Goal: Task Accomplishment & Management: Manage account settings

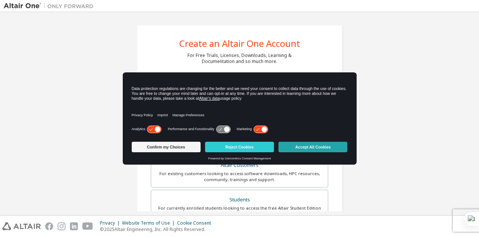
click at [317, 144] on button "Accept All Cookies" at bounding box center [313, 147] width 69 height 10
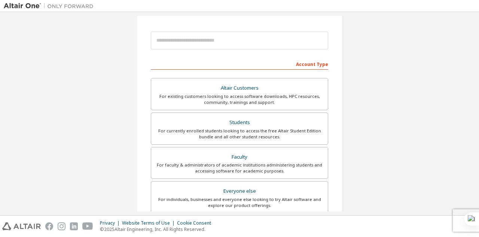
scroll to position [77, 0]
click at [258, 128] on div "For currently enrolled students looking to access the free Altair Student Editi…" at bounding box center [240, 133] width 168 height 12
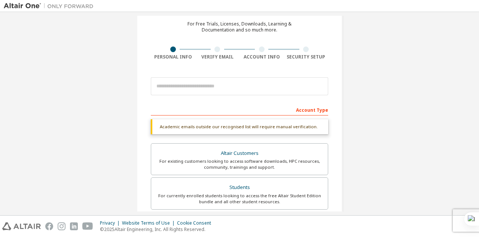
scroll to position [31, 0]
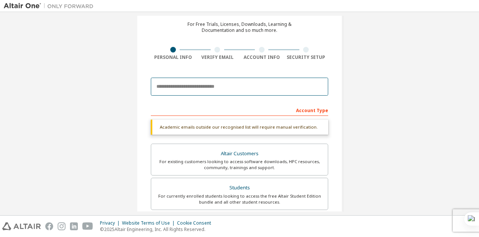
click at [222, 87] on input "email" at bounding box center [239, 86] width 177 height 18
type input "**********"
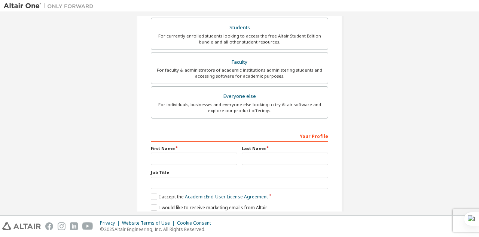
scroll to position [199, 0]
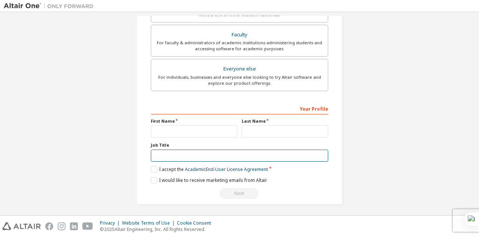
click at [165, 153] on input "text" at bounding box center [239, 155] width 177 height 12
type input "*******"
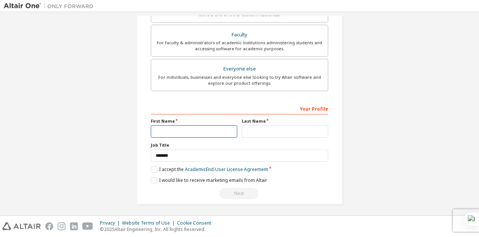
click at [166, 133] on input "text" at bounding box center [194, 131] width 86 height 12
click at [171, 128] on input "**********" at bounding box center [194, 131] width 86 height 12
type input "**********"
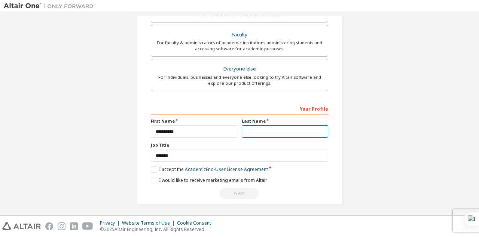
click at [264, 131] on input "text" at bounding box center [285, 131] width 86 height 12
click at [246, 131] on input "*" at bounding box center [285, 131] width 86 height 12
type input "*"
click at [152, 167] on label "I accept the Academic End-User License Agreement" at bounding box center [209, 169] width 117 height 6
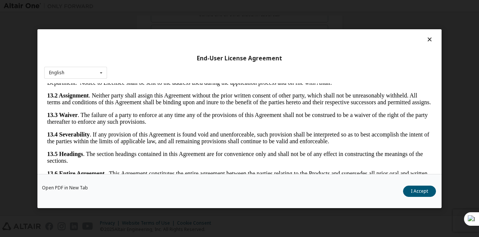
scroll to position [25, 0]
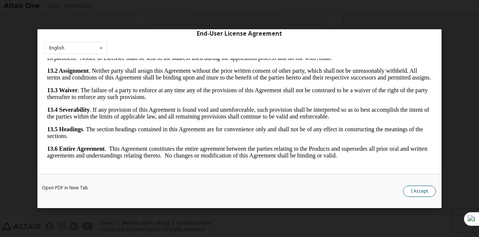
click at [419, 194] on button "I Accept" at bounding box center [419, 190] width 33 height 11
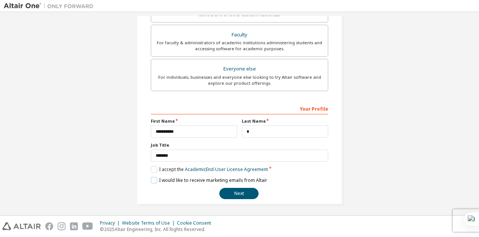
click at [152, 178] on label "I would like to receive marketing emails from Altair" at bounding box center [209, 180] width 116 height 6
click at [231, 189] on button "Next" at bounding box center [238, 193] width 39 height 11
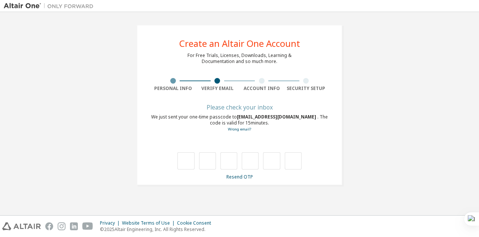
scroll to position [0, 0]
type input "*"
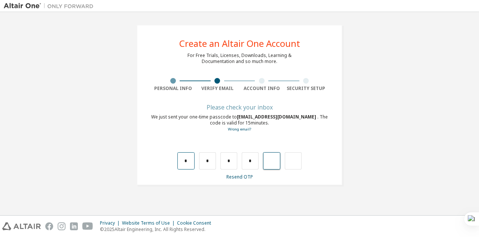
type input "*"
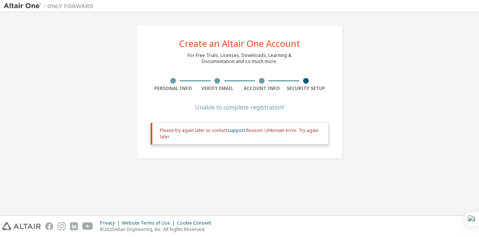
click at [304, 130] on div "Please try again later or contact support . Reason: Unknown error. Try again la…" at bounding box center [241, 133] width 162 height 12
click at [257, 79] on div at bounding box center [262, 81] width 45 height 6
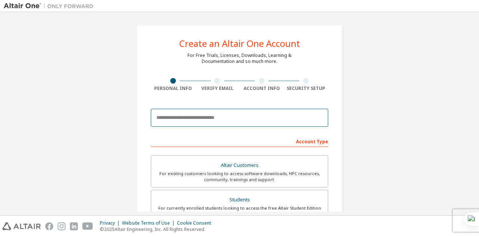
click at [228, 121] on input "email" at bounding box center [239, 118] width 177 height 18
type input "**********"
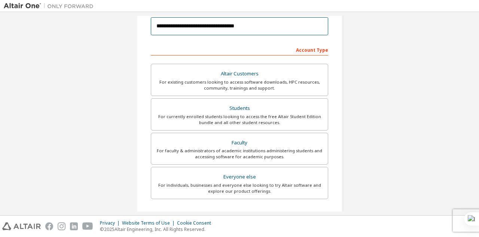
scroll to position [47, 0]
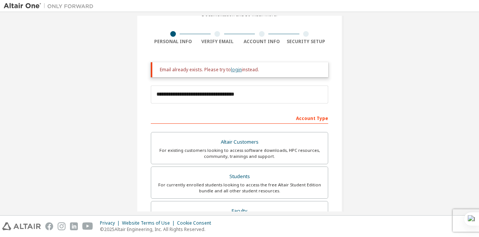
click at [234, 68] on link "login" at bounding box center [236, 69] width 11 height 6
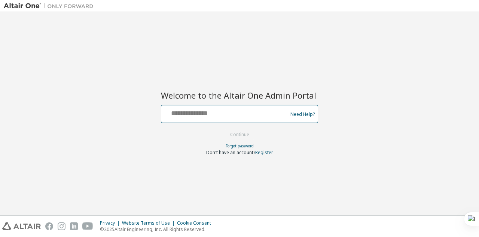
click at [214, 117] on input "text" at bounding box center [225, 112] width 122 height 11
type input "**********"
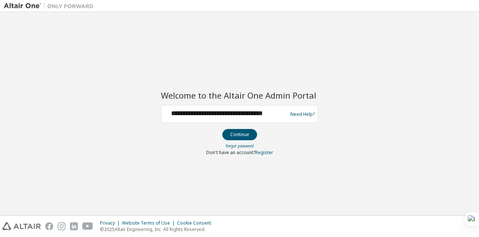
click at [240, 120] on div "**********" at bounding box center [225, 114] width 122 height 14
click at [237, 134] on button "Continue" at bounding box center [239, 134] width 35 height 11
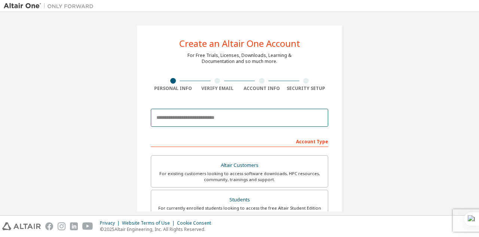
click at [198, 119] on input "email" at bounding box center [239, 118] width 177 height 18
type input "**********"
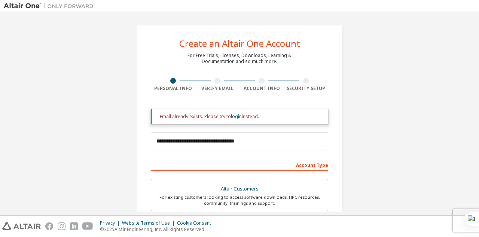
click at [306, 82] on div at bounding box center [306, 81] width 6 height 6
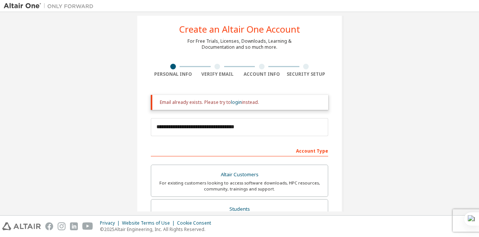
scroll to position [13, 0]
click at [233, 100] on link "login" at bounding box center [236, 103] width 11 height 6
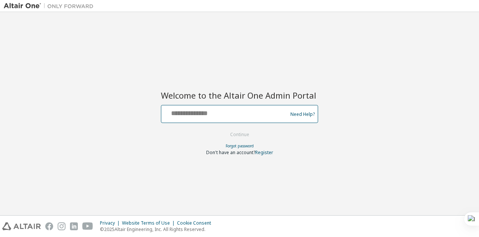
click at [220, 116] on input "text" at bounding box center [225, 112] width 122 height 11
type input "**********"
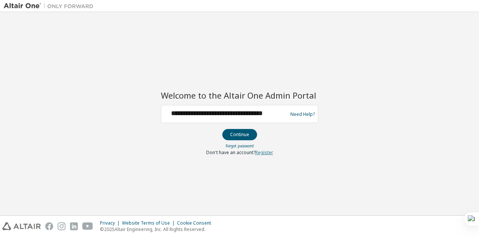
click at [262, 149] on link "Register" at bounding box center [264, 152] width 18 height 6
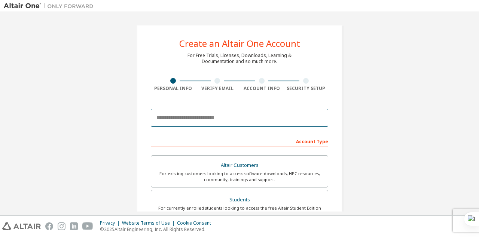
click at [252, 114] on input "email" at bounding box center [239, 118] width 177 height 18
type input "**********"
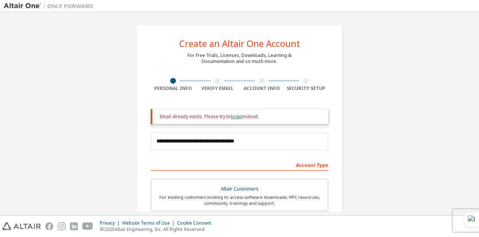
click at [234, 115] on link "login" at bounding box center [236, 116] width 11 height 6
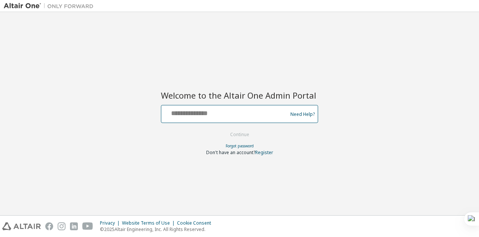
drag, startPoint x: 0, startPoint y: 0, endPoint x: 234, endPoint y: 115, distance: 260.3
click at [234, 115] on input "text" at bounding box center [225, 112] width 122 height 11
type input "**********"
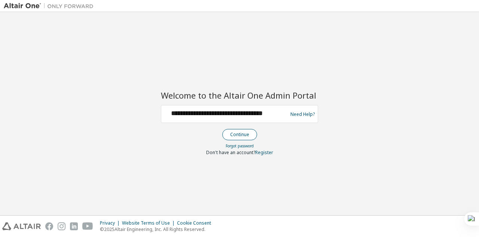
click at [233, 134] on button "Continue" at bounding box center [239, 134] width 35 height 11
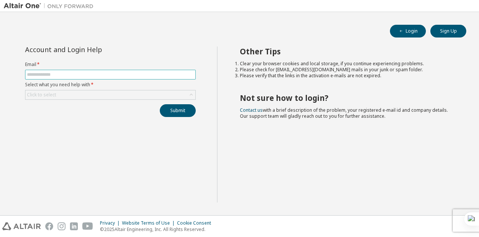
click at [100, 73] on input "text" at bounding box center [110, 74] width 167 height 6
type input "**********"
click at [93, 94] on div "Click to select" at bounding box center [110, 94] width 170 height 9
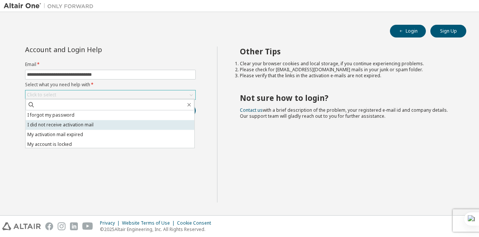
click at [94, 127] on li "I did not receive activation mail" at bounding box center [109, 125] width 169 height 10
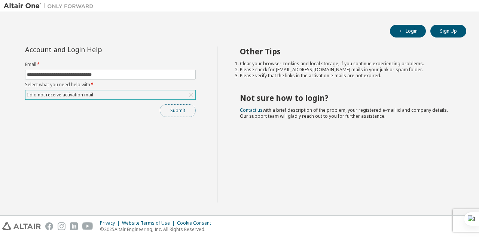
click at [164, 109] on button "Submit" at bounding box center [178, 110] width 36 height 13
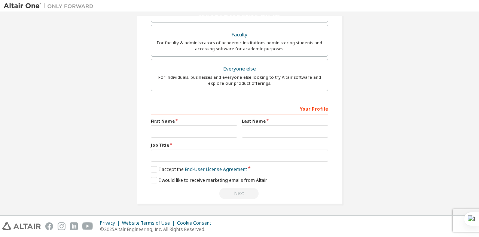
scroll to position [192, 0]
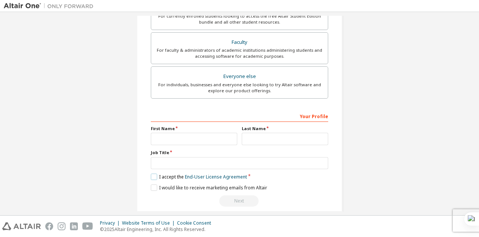
click at [151, 173] on label "I accept the End-User License Agreement" at bounding box center [199, 176] width 96 height 6
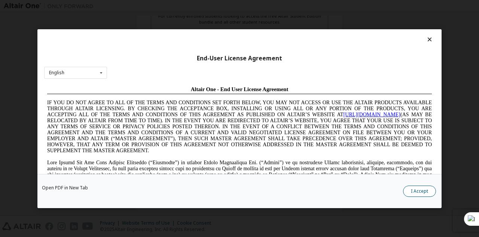
scroll to position [0, 0]
click at [418, 189] on button "I Accept" at bounding box center [419, 190] width 33 height 11
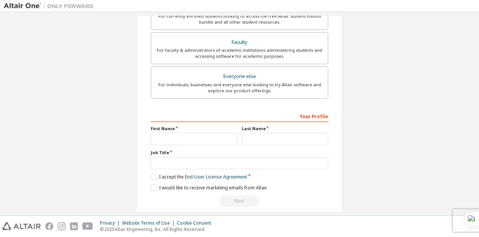
click at [151, 189] on div "**********" at bounding box center [239, 158] width 177 height 97
click at [151, 185] on label "I would like to receive marketing emails from Altair" at bounding box center [209, 187] width 116 height 6
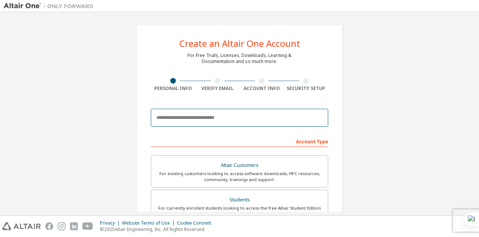
click at [179, 122] on input "email" at bounding box center [239, 118] width 177 height 18
type input "**********"
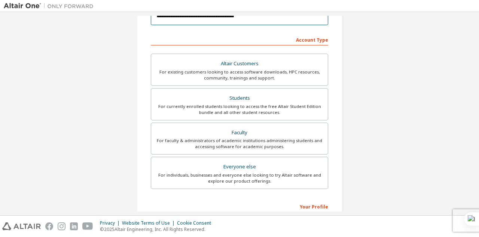
scroll to position [125, 0]
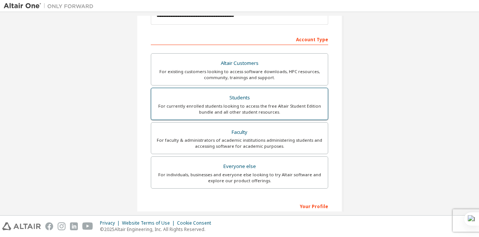
click at [261, 100] on div "Students" at bounding box center [240, 97] width 168 height 10
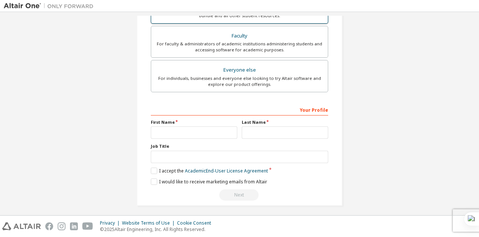
scroll to position [223, 0]
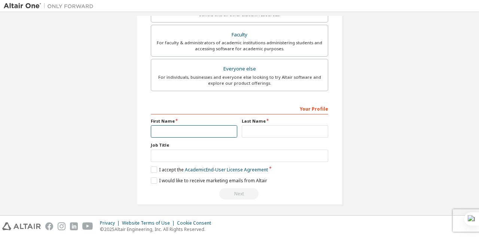
click at [192, 132] on input "text" at bounding box center [194, 131] width 86 height 12
type input "**********"
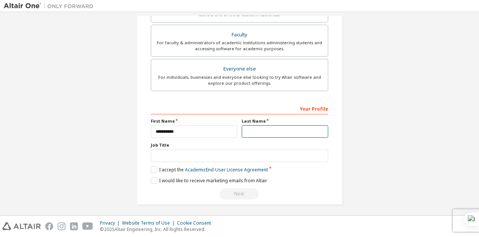
click at [265, 127] on input "text" at bounding box center [285, 131] width 86 height 12
type input "*"
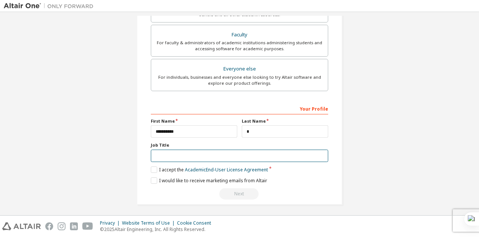
click at [183, 156] on input "text" at bounding box center [239, 155] width 177 height 12
type input "*******"
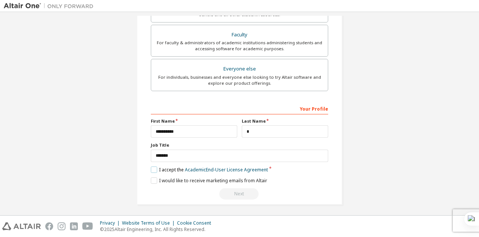
click at [151, 167] on label "I accept the Academic End-User License Agreement" at bounding box center [209, 169] width 117 height 6
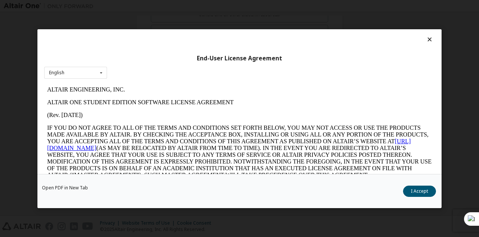
scroll to position [0, 0]
click at [425, 186] on button "I Accept" at bounding box center [419, 190] width 33 height 11
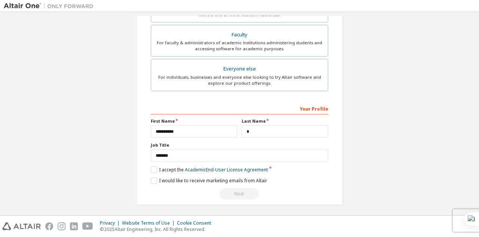
click at [226, 185] on div "**********" at bounding box center [239, 150] width 177 height 97
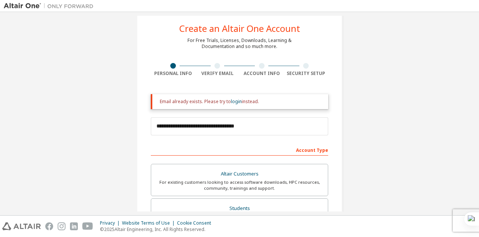
scroll to position [15, 0]
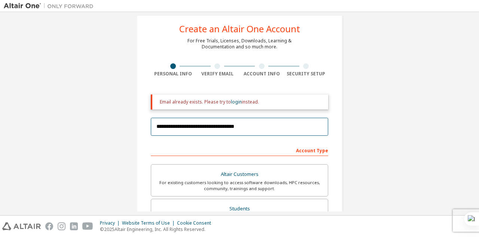
click at [262, 128] on input "**********" at bounding box center [239, 127] width 177 height 18
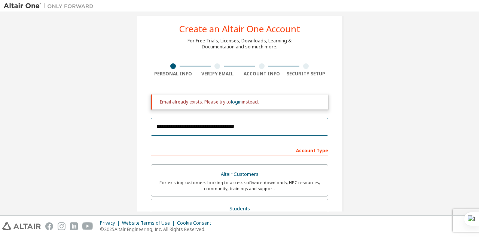
click at [262, 128] on input "**********" at bounding box center [239, 127] width 177 height 18
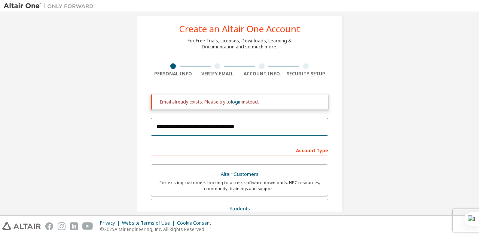
click at [262, 128] on input "**********" at bounding box center [239, 127] width 177 height 18
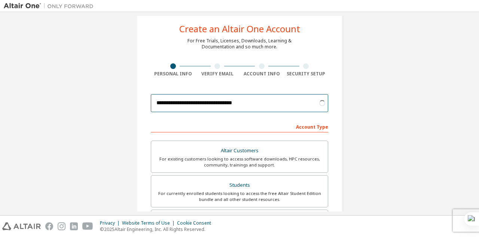
type input "**********"
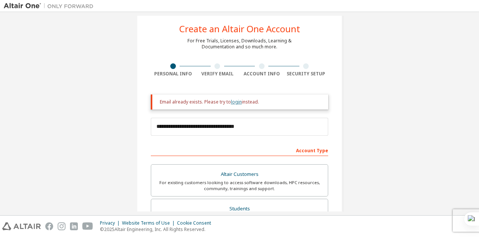
click at [235, 101] on link "login" at bounding box center [236, 101] width 11 height 6
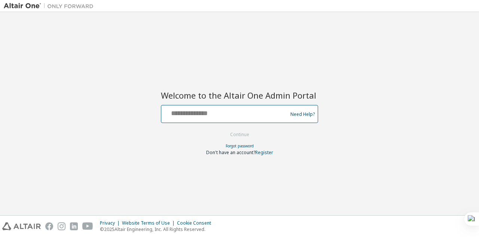
click at [226, 113] on input "text" at bounding box center [225, 112] width 122 height 11
type input "**********"
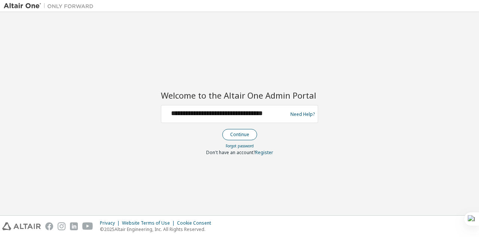
click at [240, 134] on button "Continue" at bounding box center [239, 134] width 35 height 11
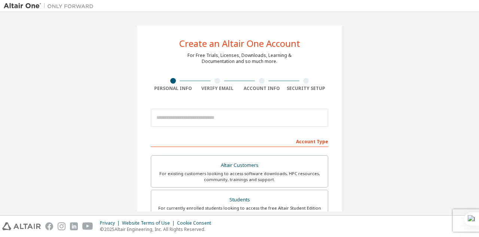
click at [214, 83] on div at bounding box center [217, 81] width 6 height 6
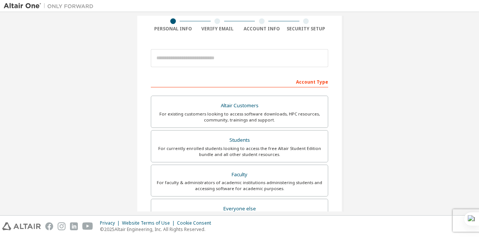
scroll to position [56, 0]
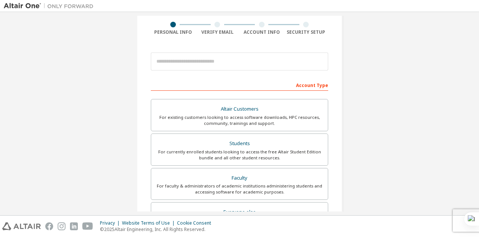
click at [232, 149] on div "For currently enrolled students looking to access the free Altair Student Editi…" at bounding box center [240, 155] width 168 height 12
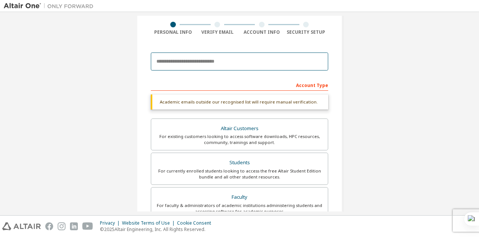
click at [216, 63] on input "email" at bounding box center [239, 61] width 177 height 18
type input "**********"
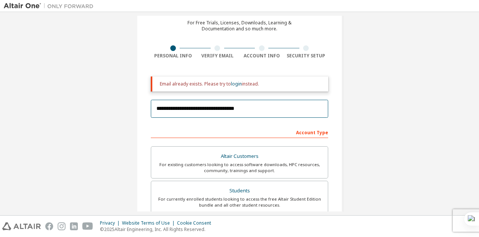
scroll to position [0, 0]
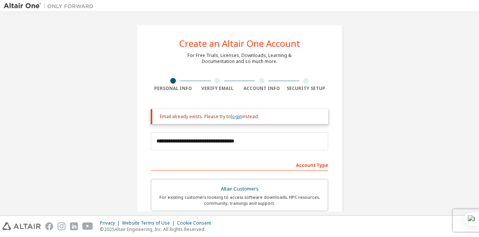
click at [234, 115] on link "login" at bounding box center [236, 116] width 11 height 6
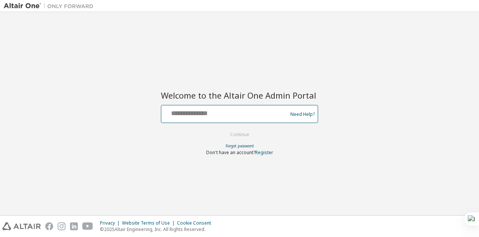
drag, startPoint x: 0, startPoint y: 0, endPoint x: 234, endPoint y: 115, distance: 260.5
click at [234, 115] on input "text" at bounding box center [225, 112] width 122 height 11
type input "**********"
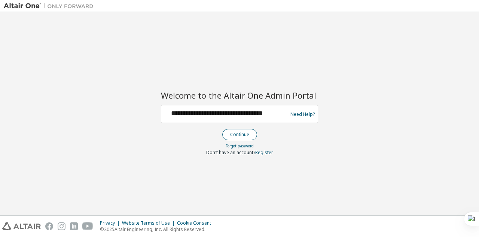
click at [237, 131] on button "Continue" at bounding box center [239, 134] width 35 height 11
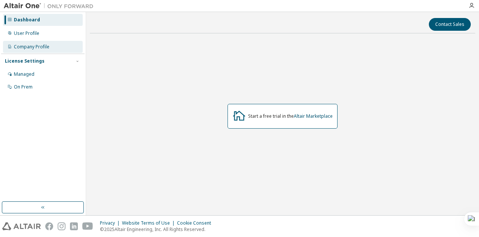
click at [31, 49] on div "Company Profile" at bounding box center [32, 47] width 36 height 6
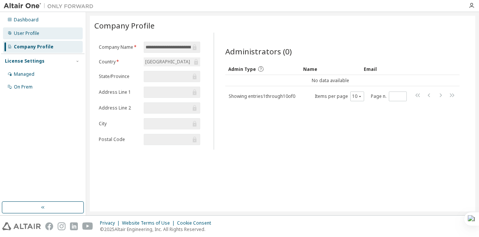
click at [34, 31] on div "User Profile" at bounding box center [26, 33] width 25 height 6
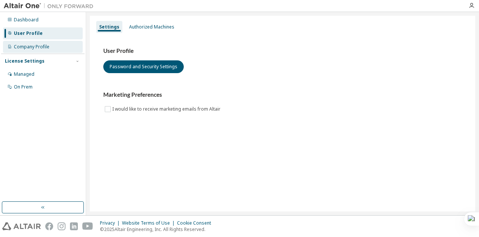
click at [34, 44] on div "Company Profile" at bounding box center [32, 47] width 36 height 6
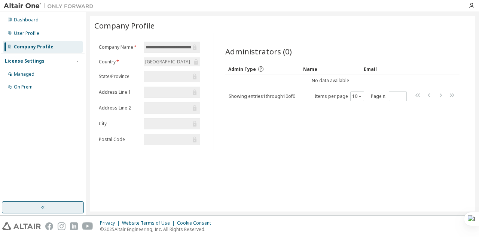
click at [39, 206] on button "button" at bounding box center [43, 207] width 82 height 12
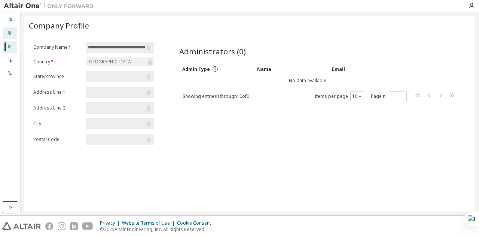
click at [7, 33] on div "User Profile" at bounding box center [10, 33] width 14 height 12
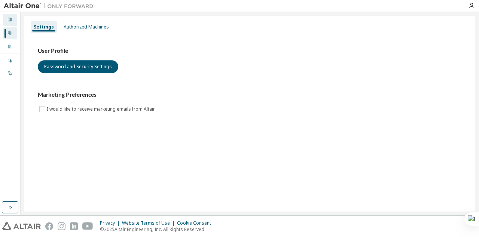
click at [9, 16] on div "Dashboard" at bounding box center [10, 20] width 14 height 12
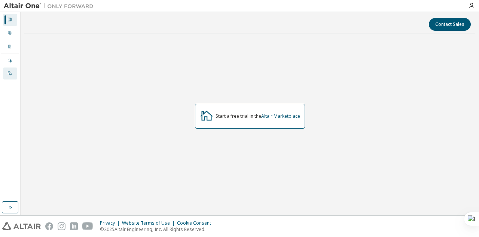
click at [9, 70] on div at bounding box center [9, 73] width 4 height 6
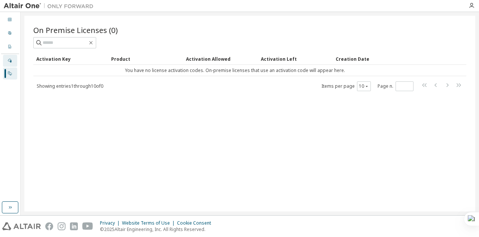
click at [9, 58] on icon at bounding box center [9, 60] width 4 height 4
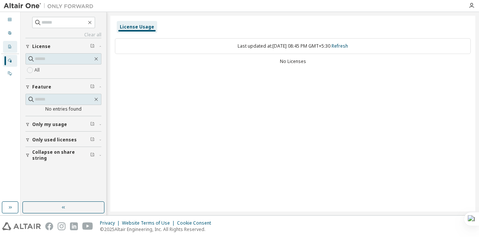
click at [9, 48] on icon at bounding box center [9, 47] width 3 height 4
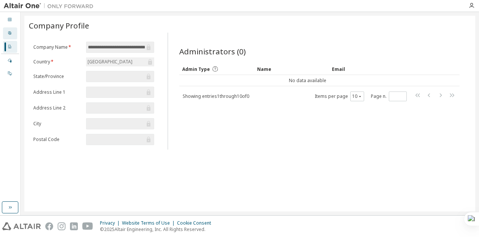
click at [9, 33] on icon at bounding box center [9, 33] width 4 height 4
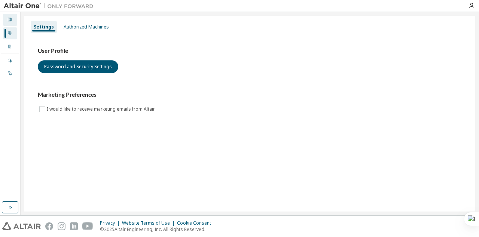
click at [9, 18] on icon at bounding box center [9, 19] width 4 height 4
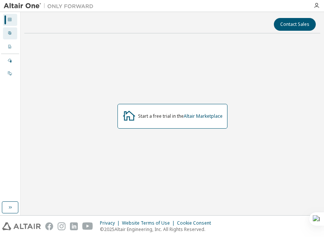
click at [11, 30] on div "User Profile" at bounding box center [10, 33] width 14 height 12
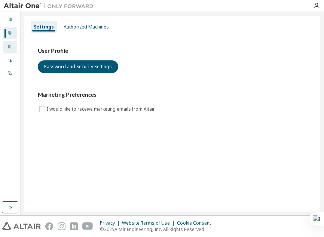
click at [8, 44] on div at bounding box center [9, 47] width 4 height 6
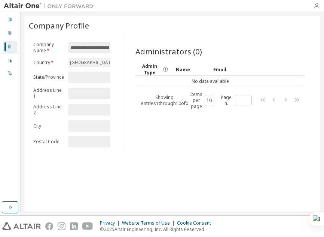
click at [317, 3] on icon "button" at bounding box center [317, 6] width 6 height 6
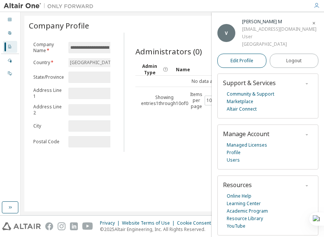
click at [247, 64] on span "Edit Profile" at bounding box center [242, 60] width 23 height 7
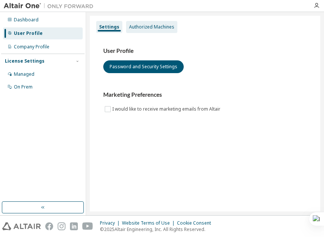
click at [138, 26] on div "Authorized Machines" at bounding box center [151, 27] width 45 height 6
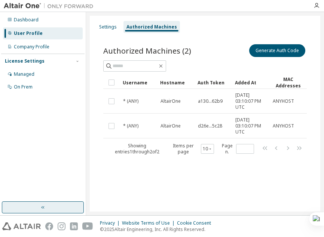
click at [54, 210] on button "button" at bounding box center [43, 207] width 82 height 12
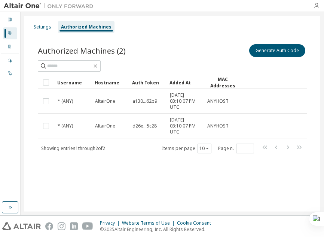
click at [314, 4] on icon "button" at bounding box center [317, 6] width 6 height 6
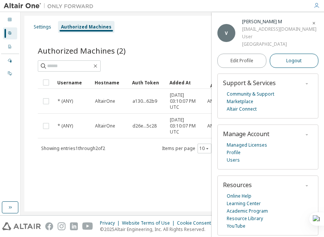
click at [282, 68] on button "Logout" at bounding box center [294, 61] width 49 height 14
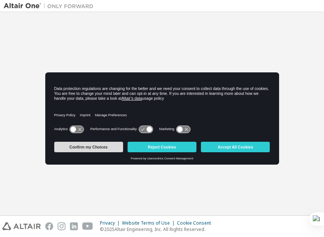
click at [84, 149] on button "Confirm my Choices" at bounding box center [88, 147] width 69 height 10
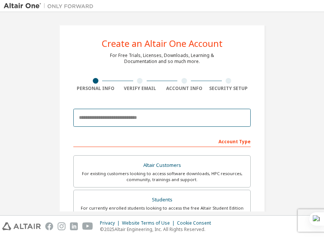
click at [142, 116] on input "email" at bounding box center [161, 118] width 177 height 18
type input "**********"
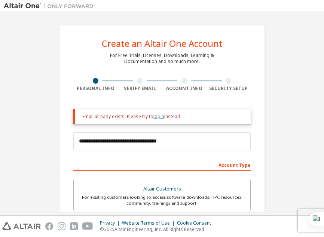
click at [157, 114] on link "login" at bounding box center [158, 116] width 11 height 6
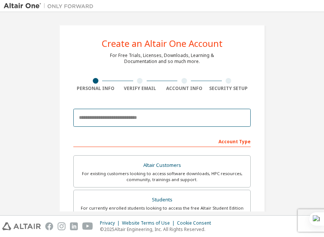
click at [156, 122] on input "email" at bounding box center [161, 118] width 177 height 18
type input "**********"
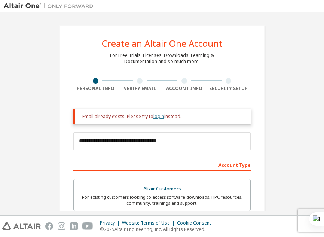
click at [156, 116] on link "login" at bounding box center [158, 116] width 11 height 6
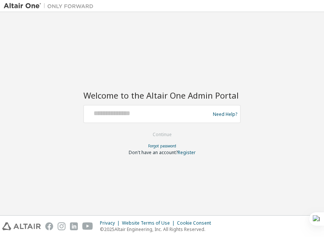
click at [162, 118] on div at bounding box center [148, 114] width 122 height 14
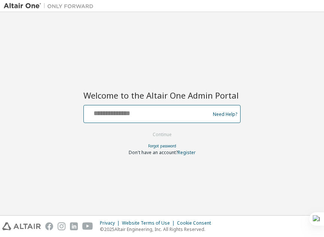
click at [157, 113] on input "text" at bounding box center [148, 112] width 122 height 11
type input "**********"
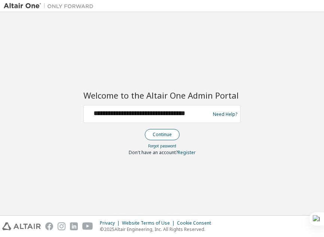
click at [159, 131] on button "Continue" at bounding box center [162, 134] width 35 height 11
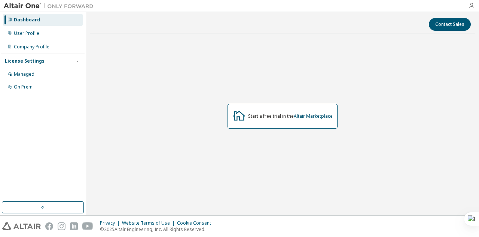
click at [324, 4] on icon "button" at bounding box center [472, 6] width 6 height 6
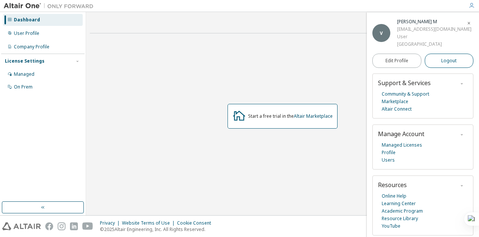
click at [324, 64] on span "Logout" at bounding box center [448, 60] width 15 height 7
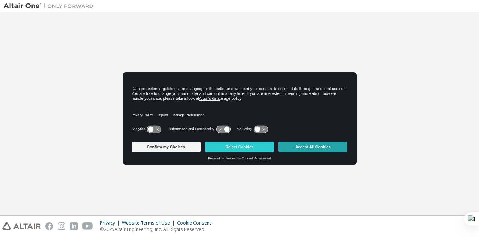
click at [313, 148] on button "Accept All Cookies" at bounding box center [313, 147] width 69 height 10
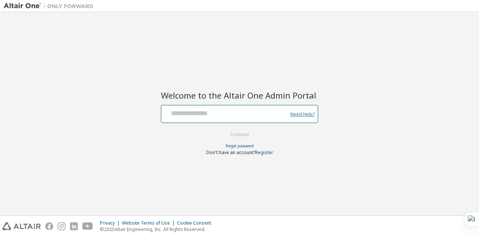
click at [301, 114] on link "Need Help?" at bounding box center [302, 114] width 24 height 0
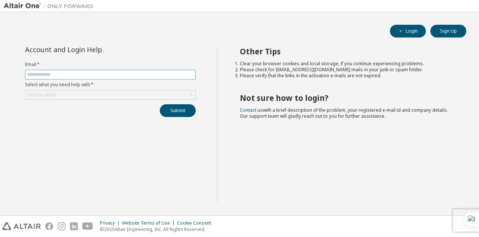
click at [162, 72] on input "text" at bounding box center [110, 74] width 167 height 6
type input "**********"
click at [133, 98] on div "Click to select" at bounding box center [110, 95] width 171 height 10
click at [132, 92] on div "Click to select" at bounding box center [110, 94] width 170 height 9
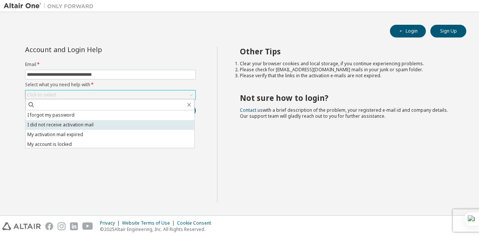
click at [123, 124] on li "I did not receive activation mail" at bounding box center [109, 125] width 169 height 10
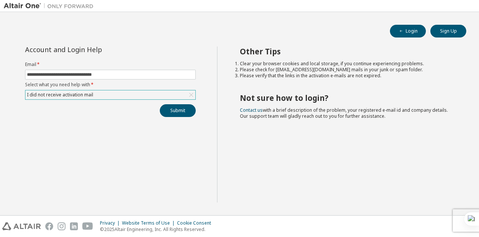
click at [111, 95] on div "I did not receive activation mail" at bounding box center [110, 94] width 170 height 9
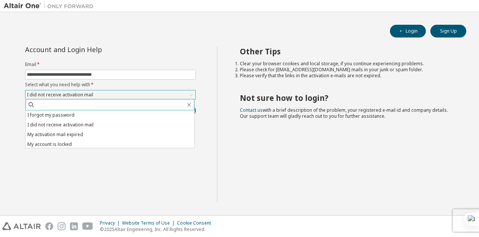
drag, startPoint x: 102, startPoint y: 89, endPoint x: 88, endPoint y: 100, distance: 17.3
click at [88, 100] on div "I did not receive activation mail I forgot my password I did not receive activa…" at bounding box center [110, 95] width 171 height 10
click at [87, 106] on input "text" at bounding box center [110, 104] width 151 height 7
type input "*"
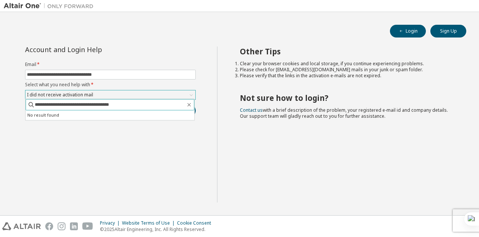
type input "**********"
click at [160, 104] on button "Submit" at bounding box center [178, 110] width 36 height 13
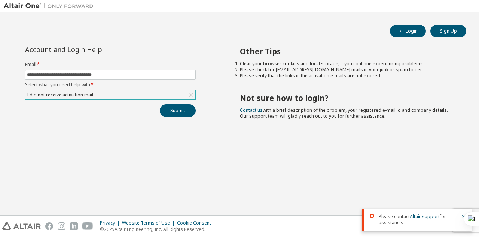
click at [100, 91] on div "I did not receive activation mail" at bounding box center [110, 94] width 170 height 9
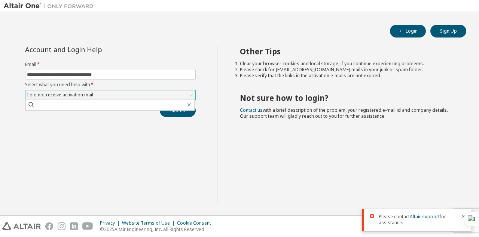
click at [190, 92] on icon at bounding box center [191, 94] width 7 height 7
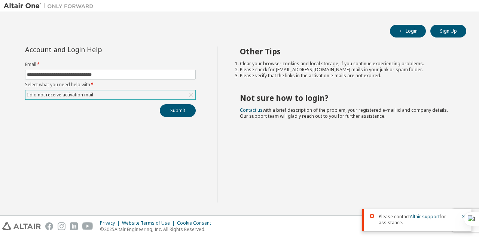
click at [127, 94] on div "I did not receive activation mail" at bounding box center [110, 94] width 170 height 9
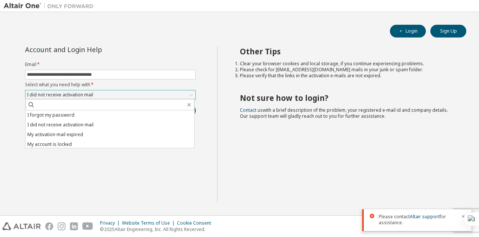
click at [128, 91] on div "I did not receive activation mail" at bounding box center [110, 94] width 170 height 9
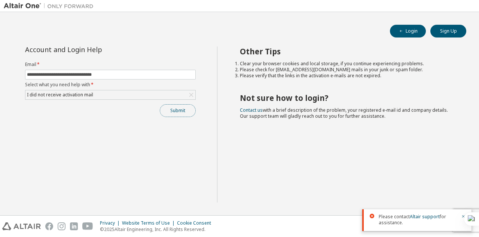
click at [172, 109] on button "Submit" at bounding box center [178, 110] width 36 height 13
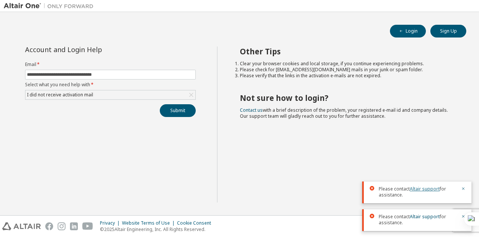
click at [420, 187] on link "Altair support" at bounding box center [425, 188] width 30 height 6
click at [425, 188] on link "Altair support" at bounding box center [425, 188] width 30 height 6
click at [419, 188] on link "Altair support" at bounding box center [425, 188] width 30 height 6
click at [463, 186] on button "button" at bounding box center [463, 189] width 4 height 7
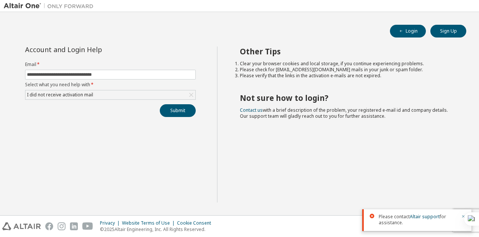
click at [463, 215] on icon "button" at bounding box center [463, 216] width 4 height 4
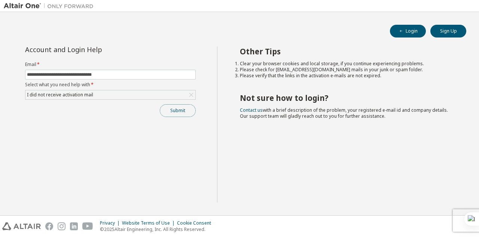
click at [186, 105] on button "Submit" at bounding box center [178, 110] width 36 height 13
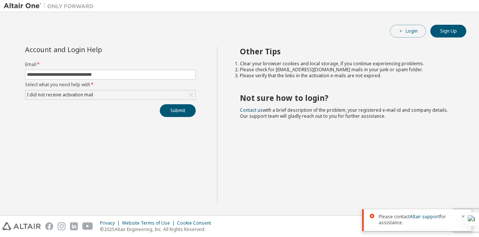
click at [409, 30] on button "Login" at bounding box center [408, 31] width 36 height 13
